Goal: Transaction & Acquisition: Purchase product/service

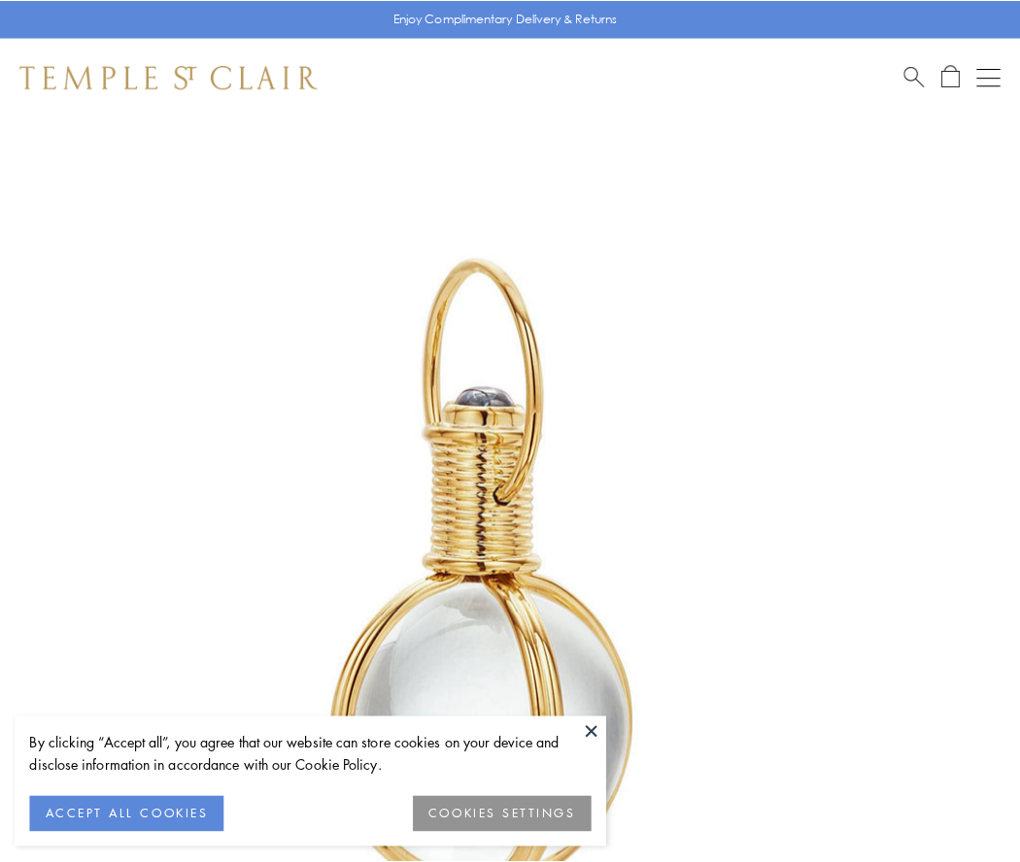
scroll to position [507, 0]
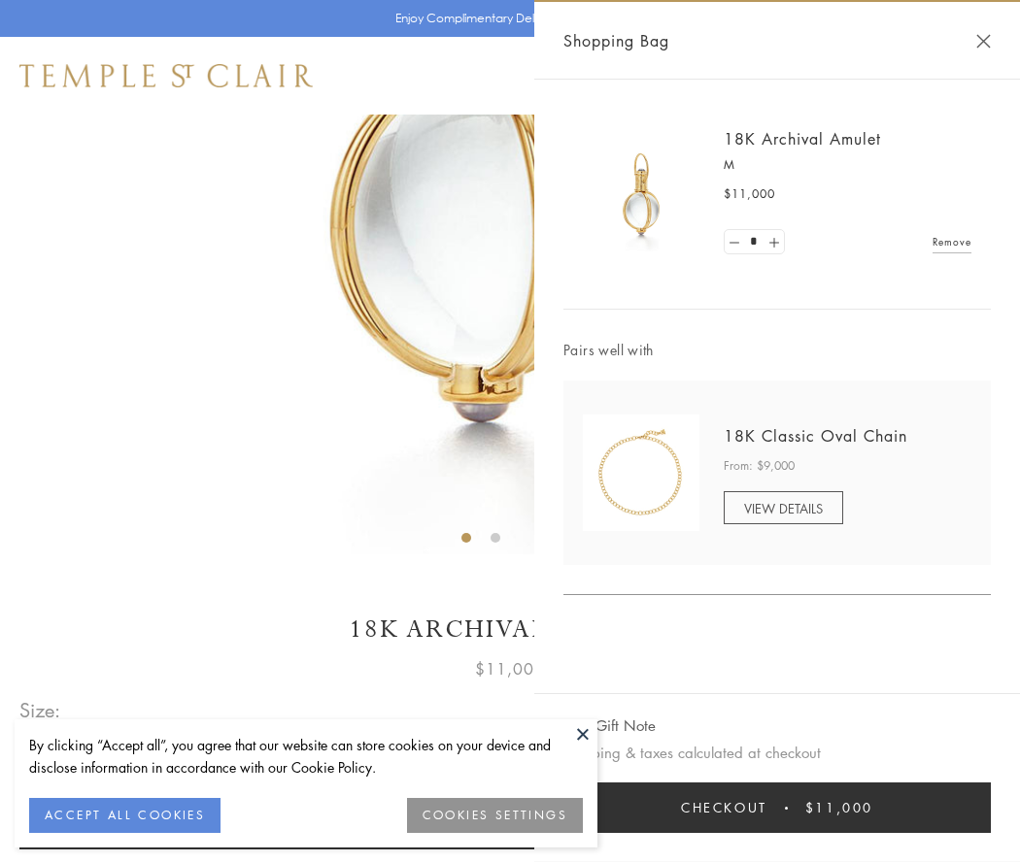
click at [777, 808] on button "Checkout $11,000" at bounding box center [776, 808] width 427 height 51
